Goal: Find specific page/section: Find specific page/section

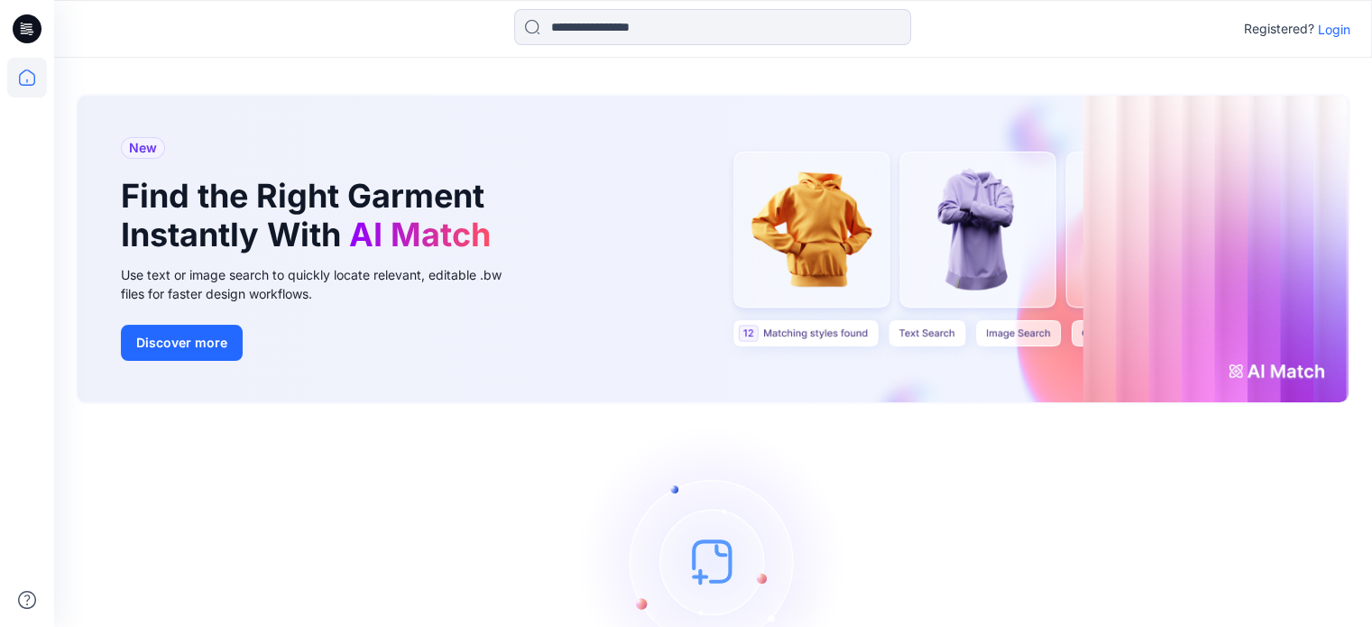
click at [1329, 33] on p "Login" at bounding box center [1334, 29] width 32 height 19
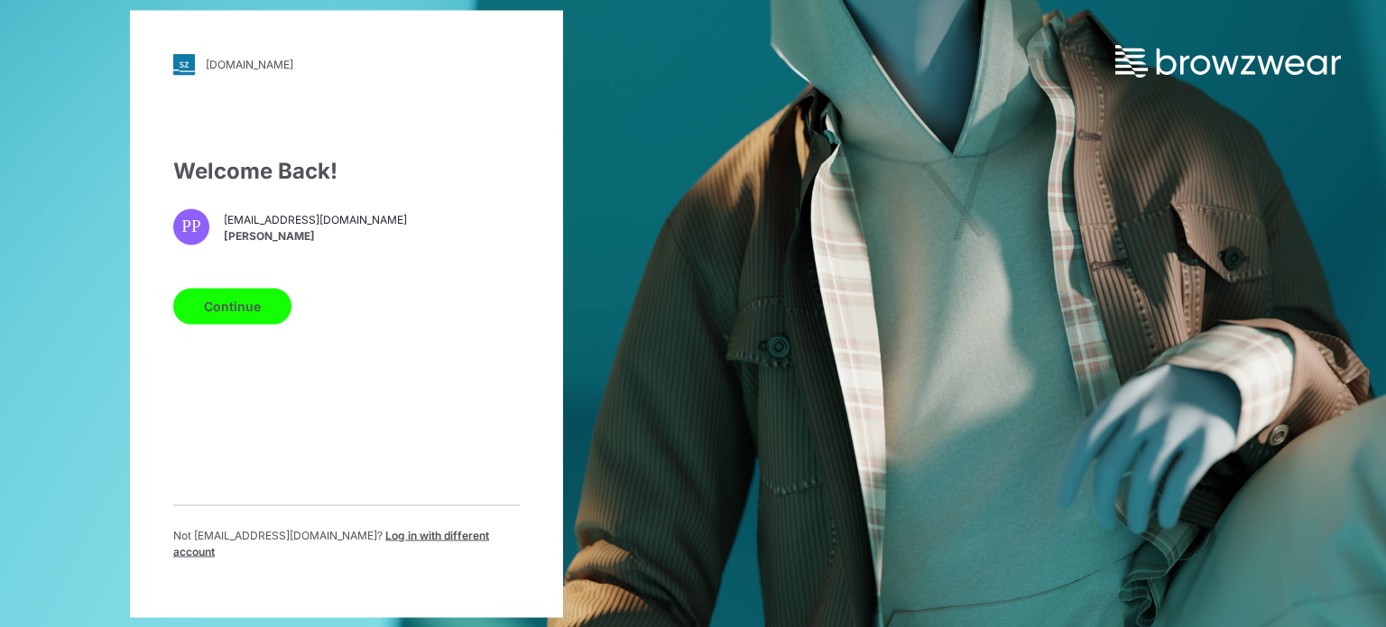
click at [222, 313] on button "Continue" at bounding box center [232, 306] width 118 height 36
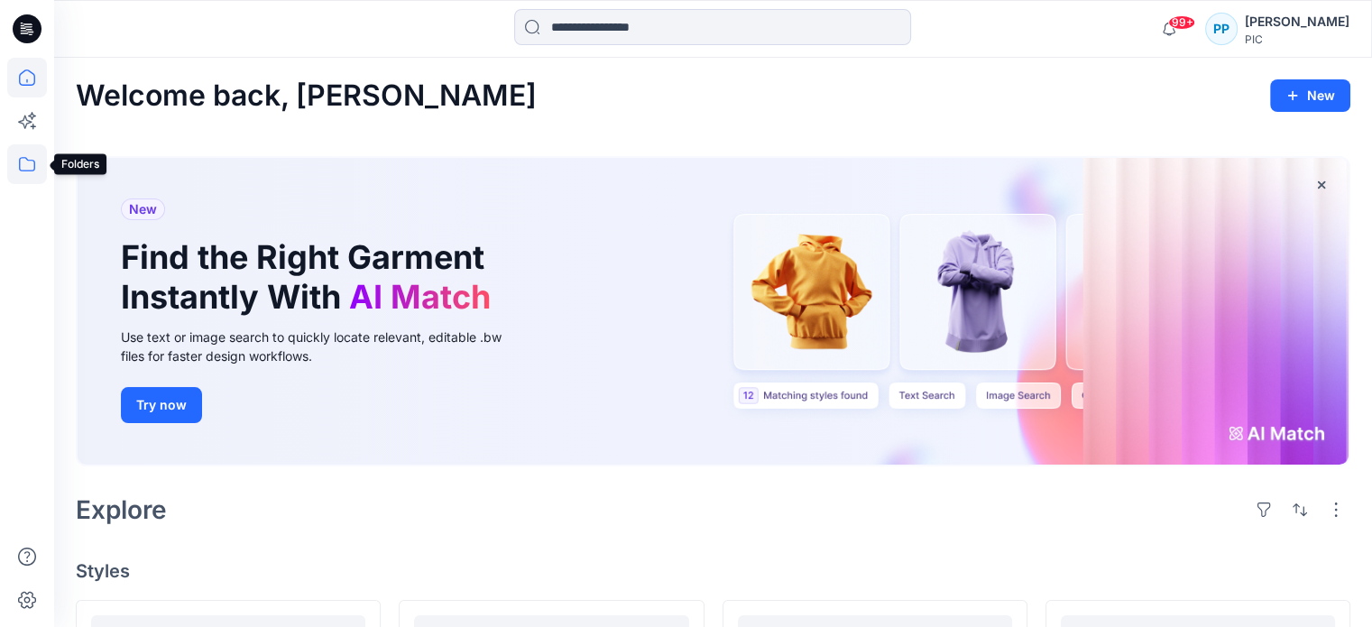
click at [26, 165] on icon at bounding box center [27, 164] width 40 height 40
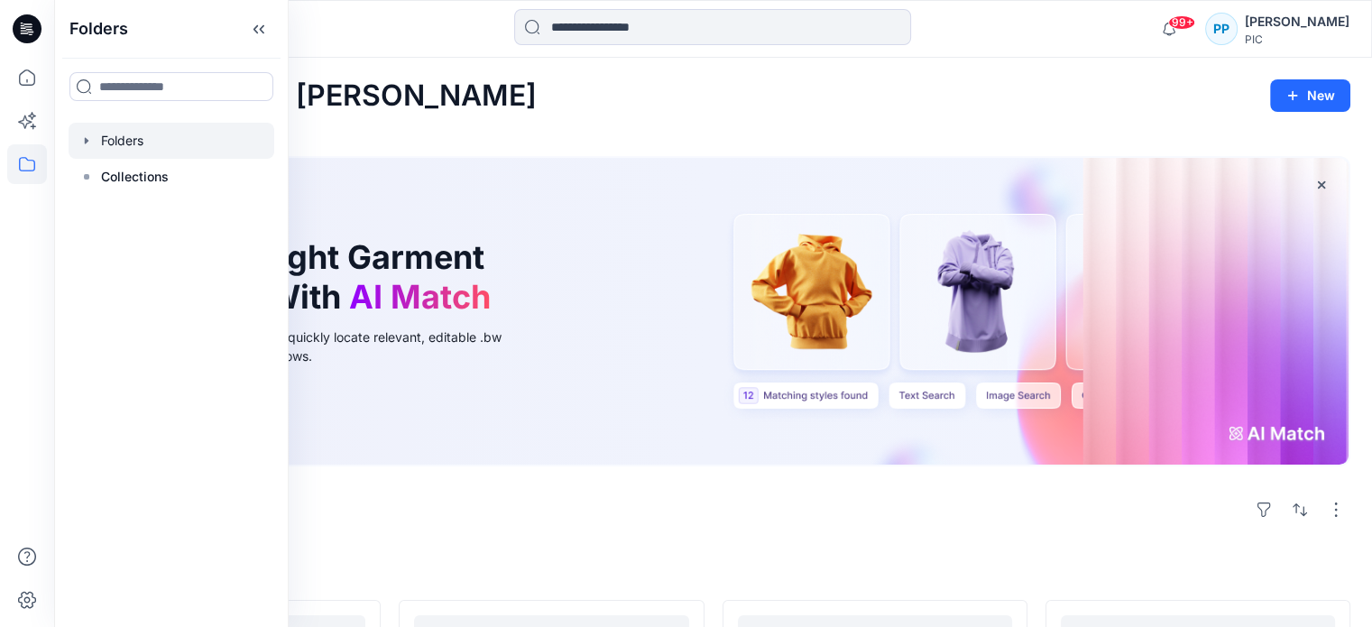
click at [120, 143] on div at bounding box center [172, 141] width 206 height 36
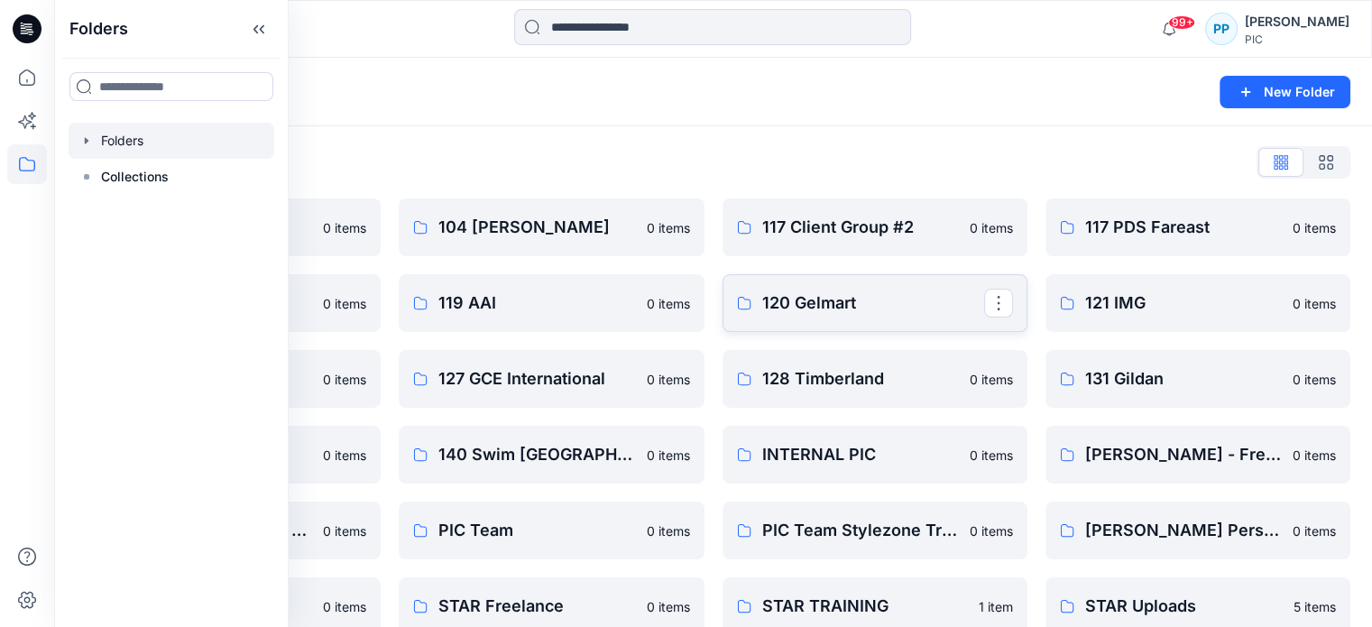
click at [800, 317] on link "120 Gelmart" at bounding box center [875, 303] width 305 height 58
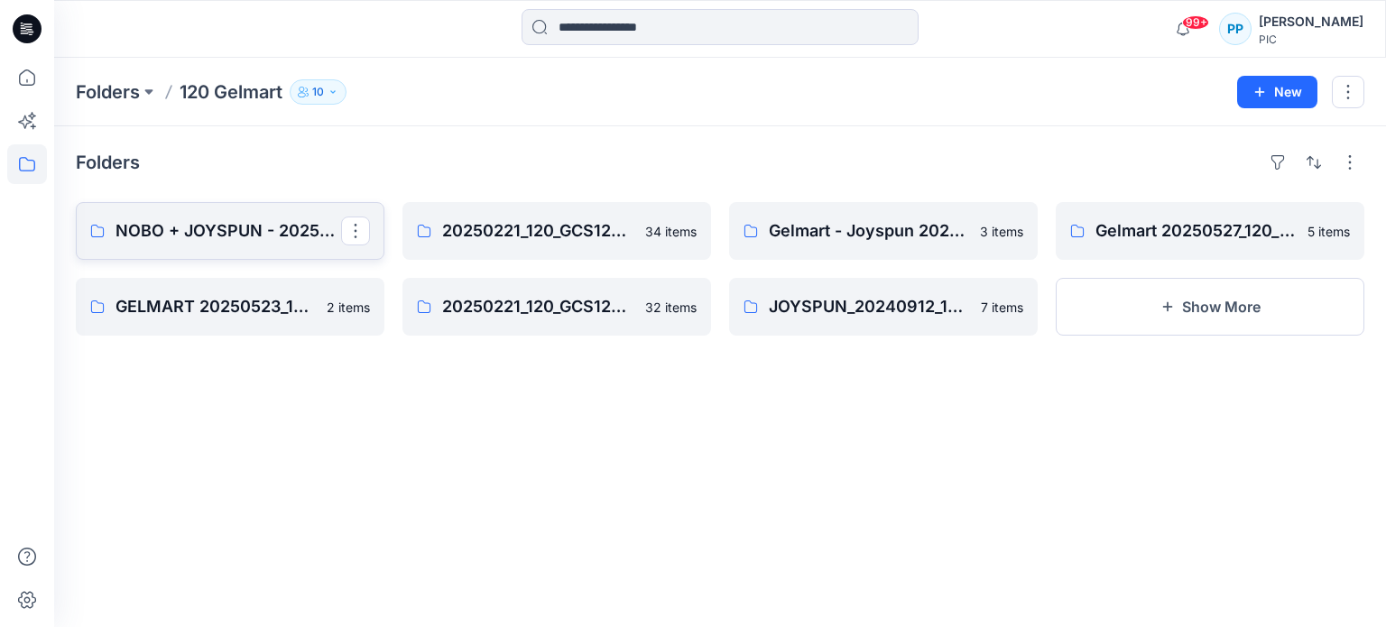
click at [118, 219] on p "NOBO + JOYSPUN - 20250912_120_GC" at bounding box center [228, 230] width 226 height 25
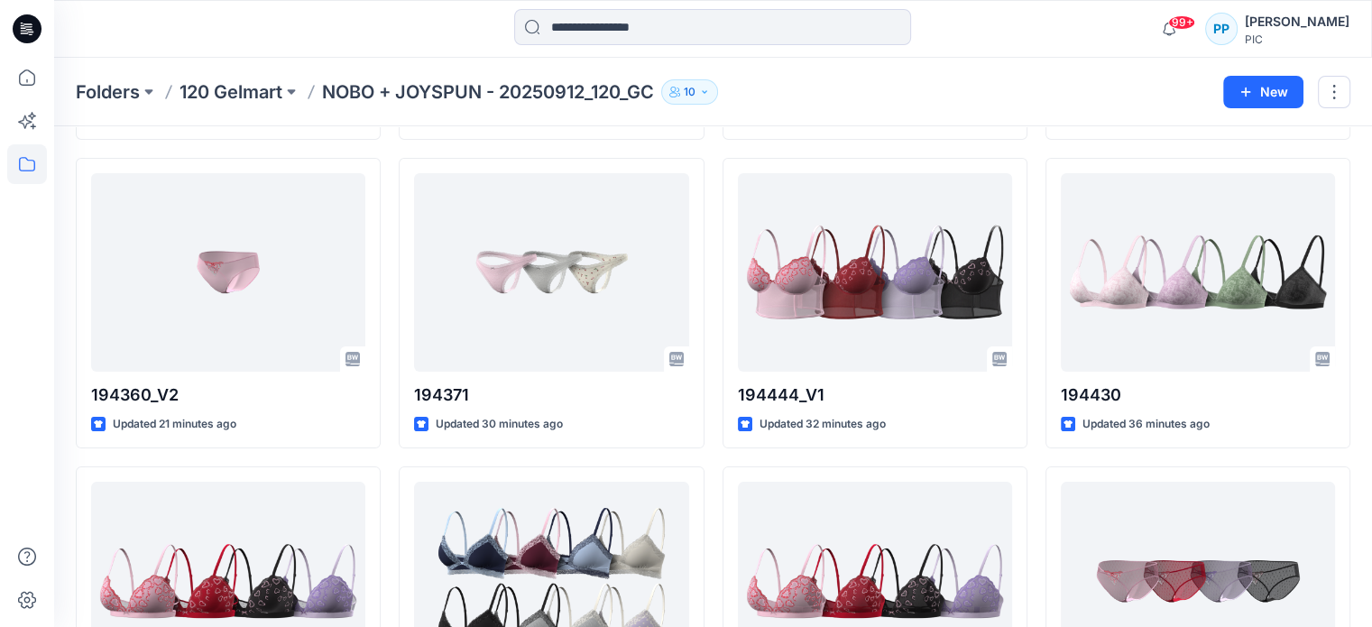
scroll to position [361, 0]
